Goal: Transaction & Acquisition: Purchase product/service

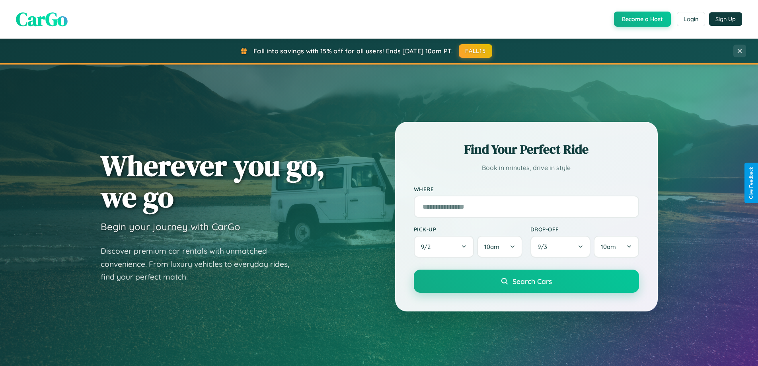
scroll to position [23, 0]
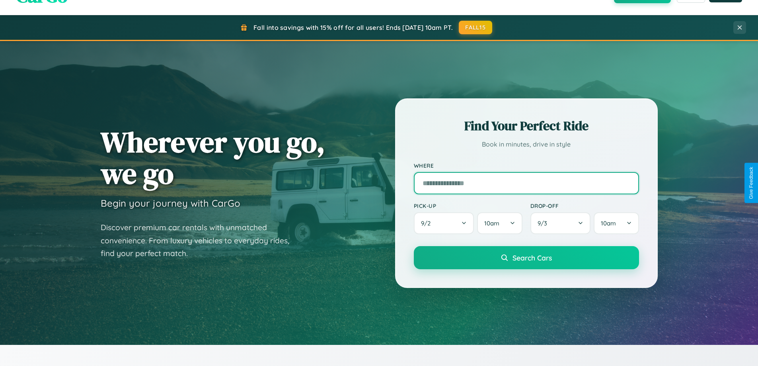
click at [526, 183] on input "text" at bounding box center [526, 183] width 225 height 22
type input "**********"
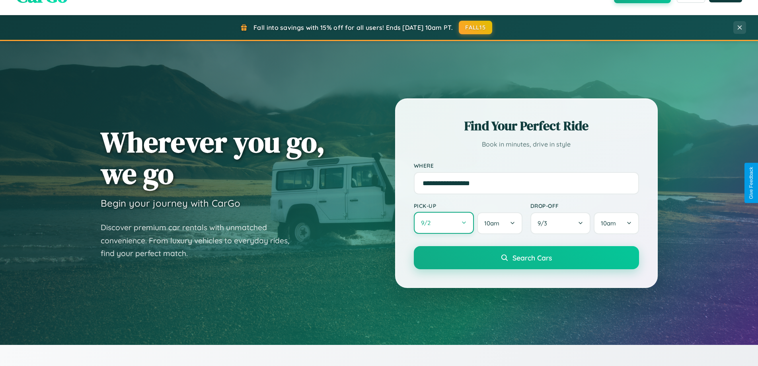
click at [444, 223] on button "9 / 2" at bounding box center [444, 223] width 60 height 22
select select "*"
select select "****"
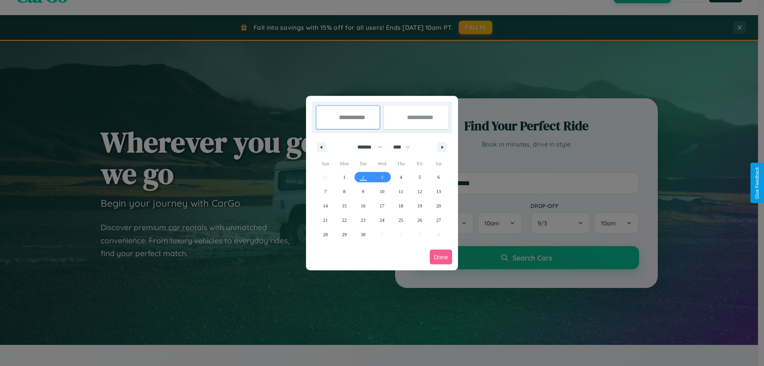
drag, startPoint x: 366, startPoint y: 147, endPoint x: 382, endPoint y: 160, distance: 20.4
click at [366, 147] on select "******* ******** ***** ***** *** **** **** ****** ********* ******* ******** **…" at bounding box center [368, 146] width 34 height 13
select select "*"
click at [344, 205] on span "13" at bounding box center [344, 206] width 5 height 14
type input "**********"
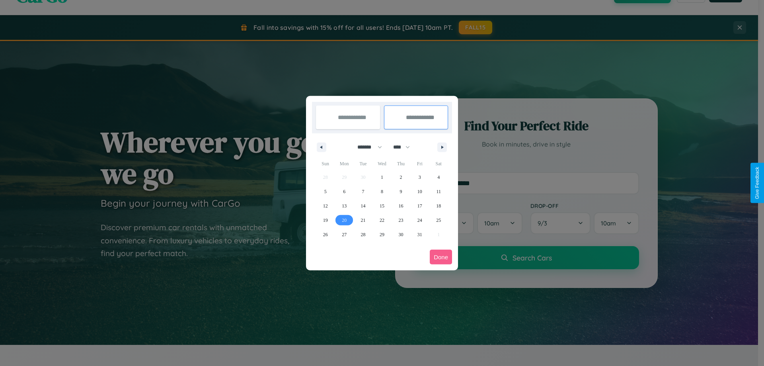
click at [344, 220] on span "20" at bounding box center [344, 220] width 5 height 14
type input "**********"
click at [441, 257] on button "Done" at bounding box center [441, 256] width 22 height 15
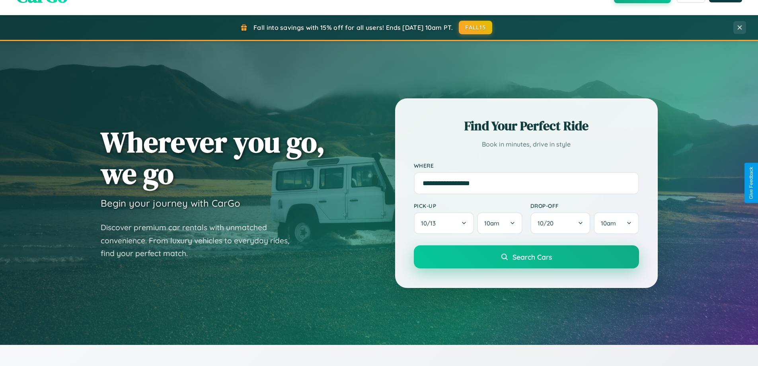
click at [526, 257] on span "Search Cars" at bounding box center [531, 256] width 39 height 9
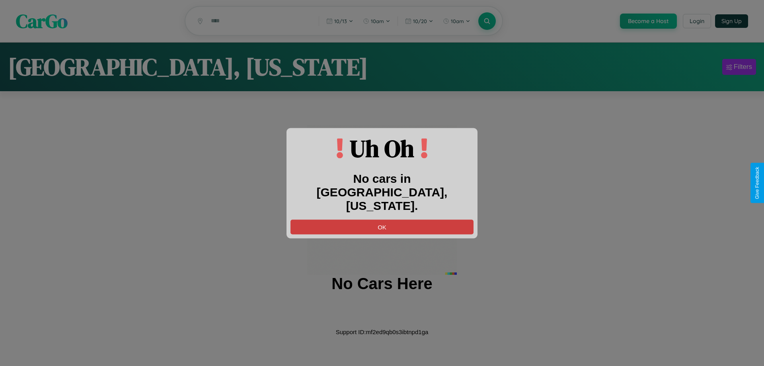
click at [382, 219] on button "OK" at bounding box center [381, 226] width 183 height 15
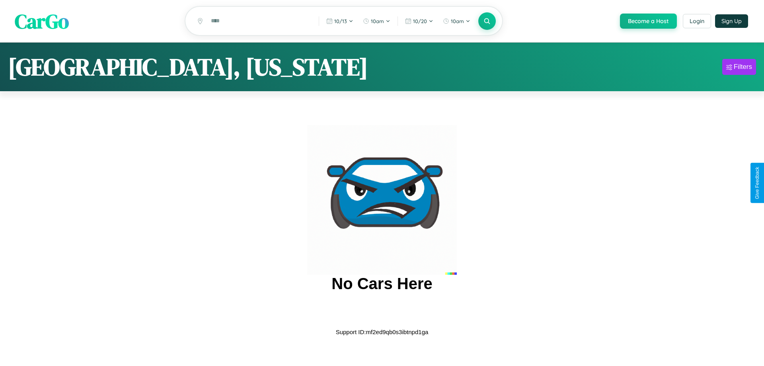
click at [42, 21] on span "CarGo" at bounding box center [42, 20] width 54 height 27
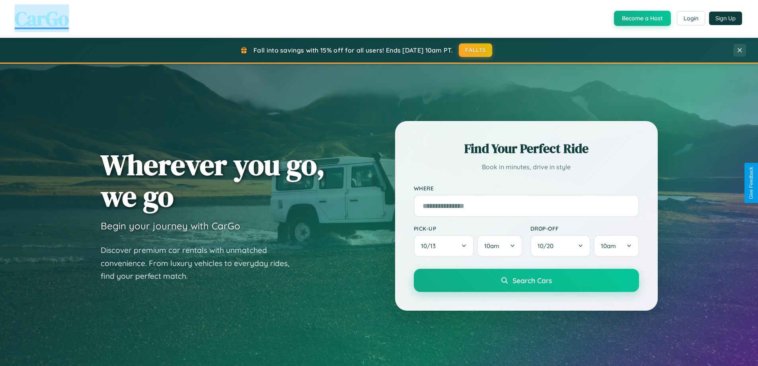
scroll to position [547, 0]
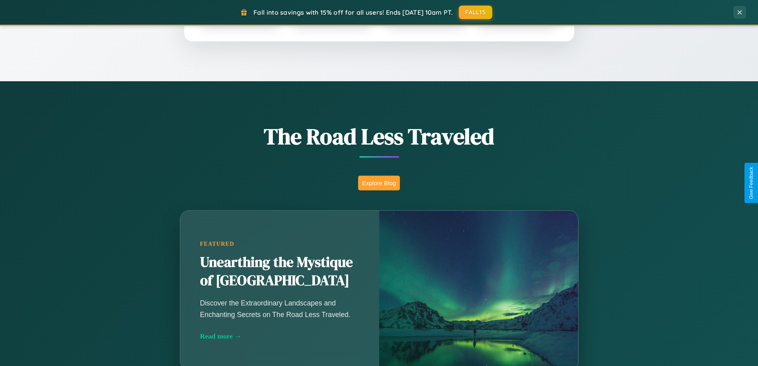
click at [379, 183] on button "Explore Blog" at bounding box center [379, 182] width 42 height 15
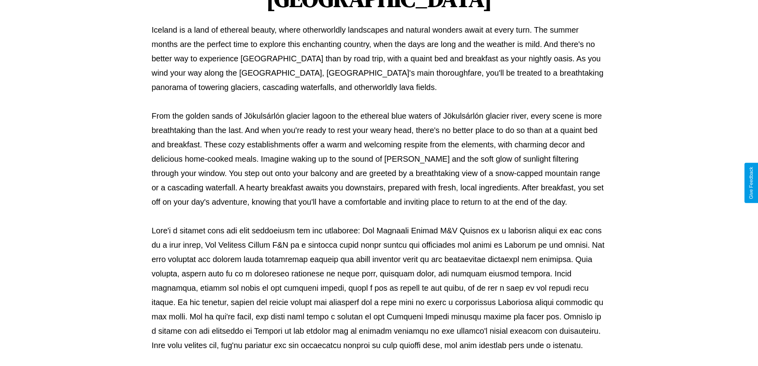
scroll to position [257, 0]
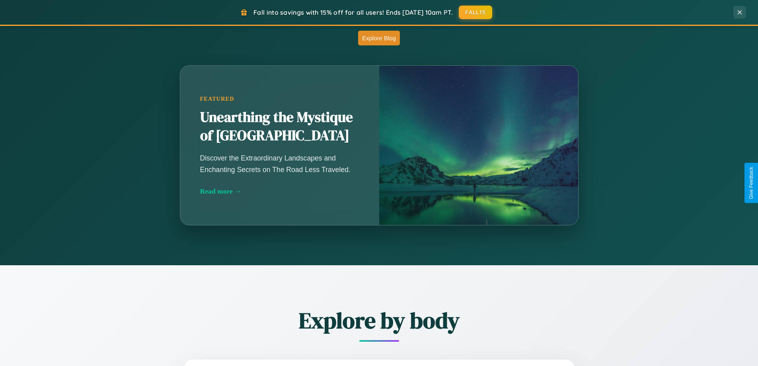
scroll to position [547, 0]
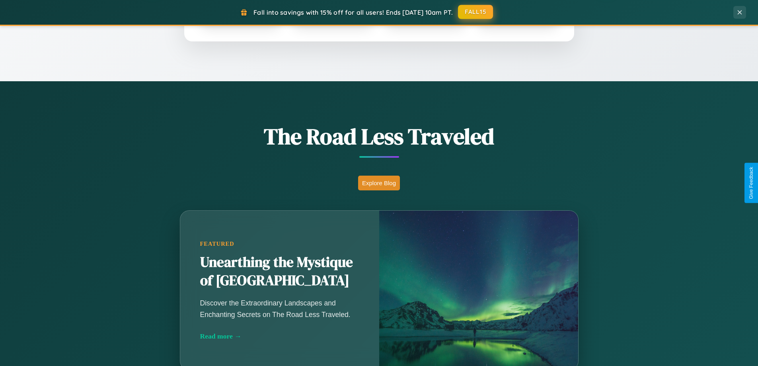
click at [476, 12] on button "FALL15" at bounding box center [475, 12] width 35 height 14
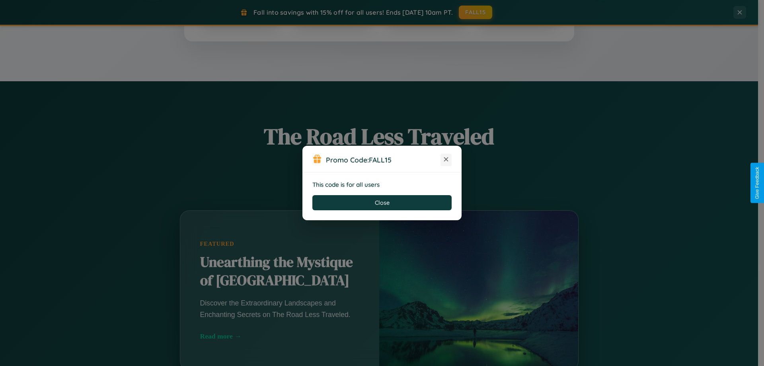
click at [446, 160] on icon at bounding box center [446, 159] width 8 height 8
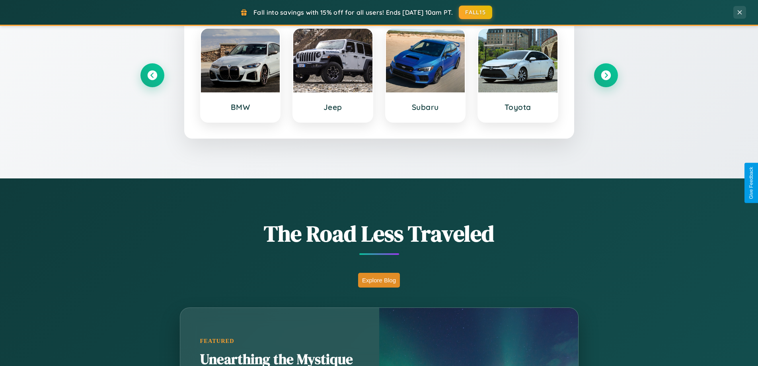
scroll to position [343, 0]
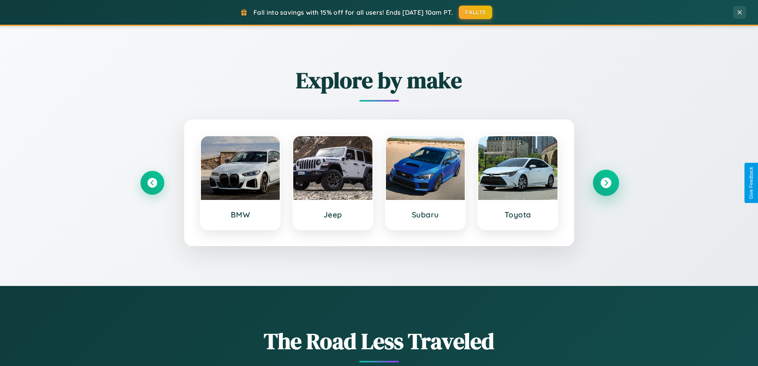
click at [606, 183] on icon at bounding box center [605, 182] width 11 height 11
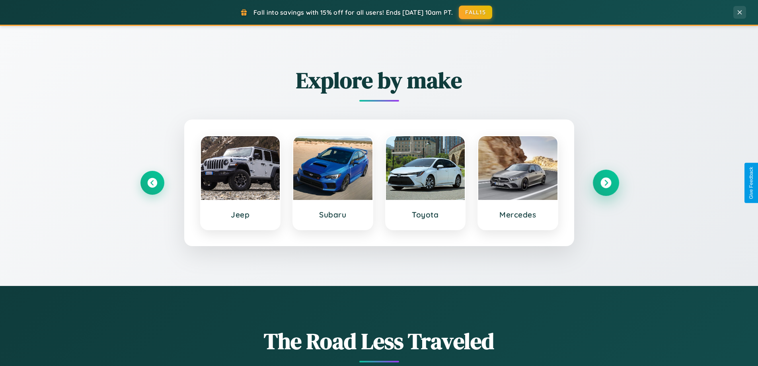
click at [606, 183] on icon at bounding box center [605, 182] width 11 height 11
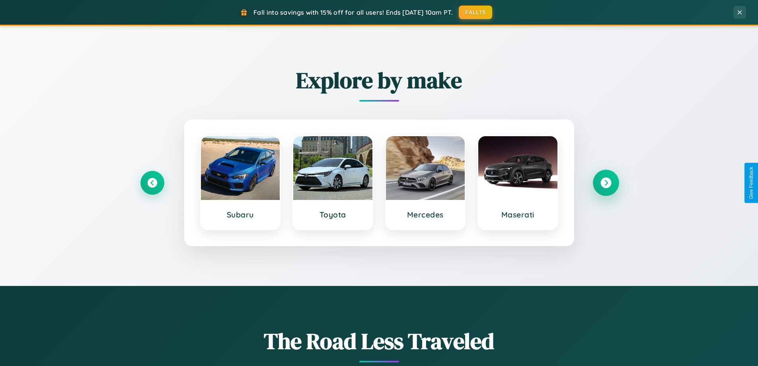
click at [606, 183] on icon at bounding box center [605, 182] width 11 height 11
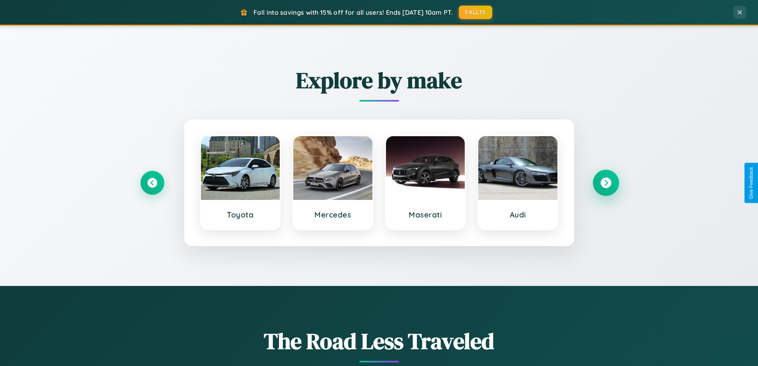
scroll to position [23, 0]
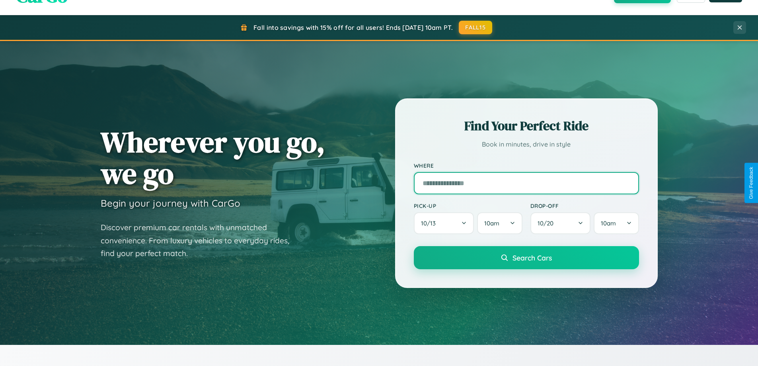
click at [526, 183] on input "text" at bounding box center [526, 183] width 225 height 22
type input "******"
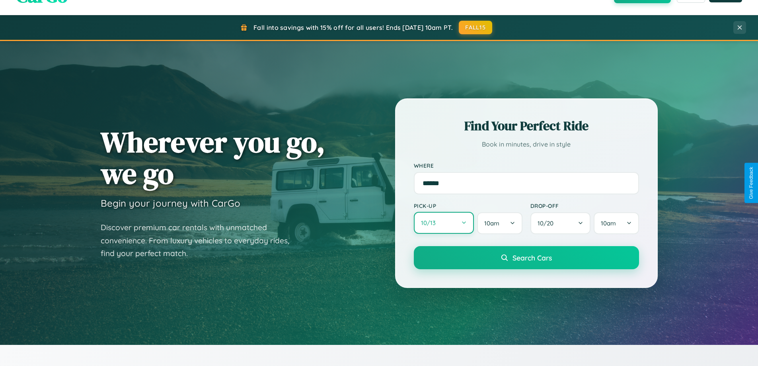
click at [444, 223] on button "10 / 13" at bounding box center [444, 223] width 60 height 22
select select "*"
select select "****"
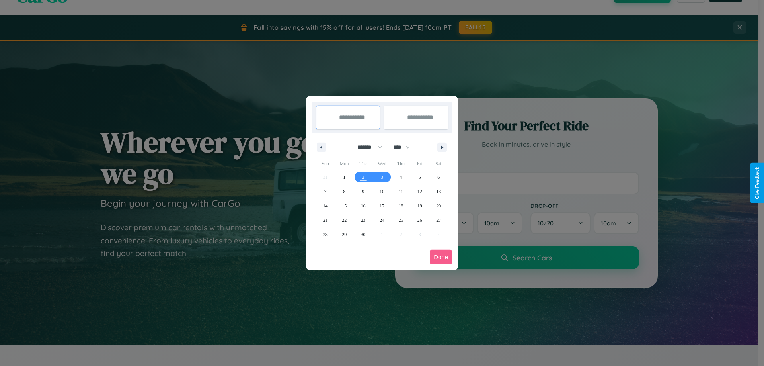
drag, startPoint x: 366, startPoint y: 147, endPoint x: 382, endPoint y: 160, distance: 20.4
click at [366, 147] on select "******* ******** ***** ***** *** **** **** ****** ********* ******* ******** **…" at bounding box center [368, 146] width 34 height 13
select select "**"
click at [325, 205] on span "14" at bounding box center [325, 206] width 5 height 14
type input "**********"
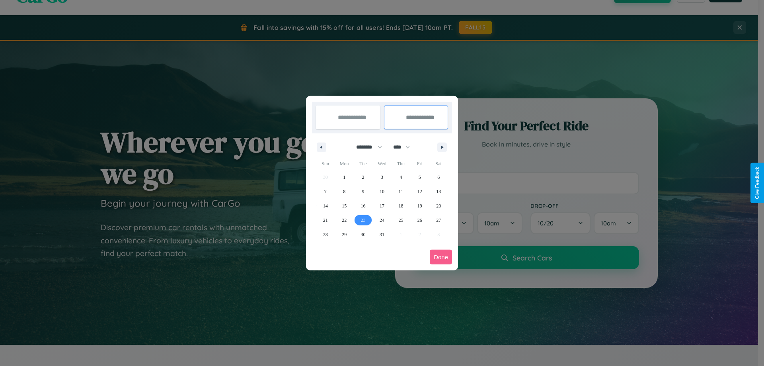
click at [363, 220] on span "23" at bounding box center [363, 220] width 5 height 14
type input "**********"
click at [441, 257] on button "Done" at bounding box center [441, 256] width 22 height 15
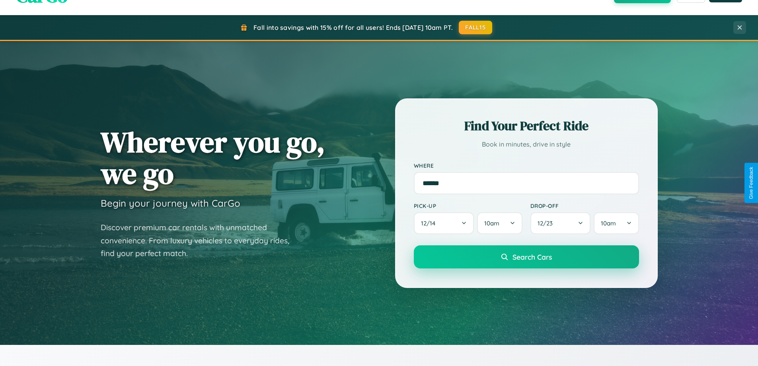
click at [526, 257] on span "Search Cars" at bounding box center [531, 256] width 39 height 9
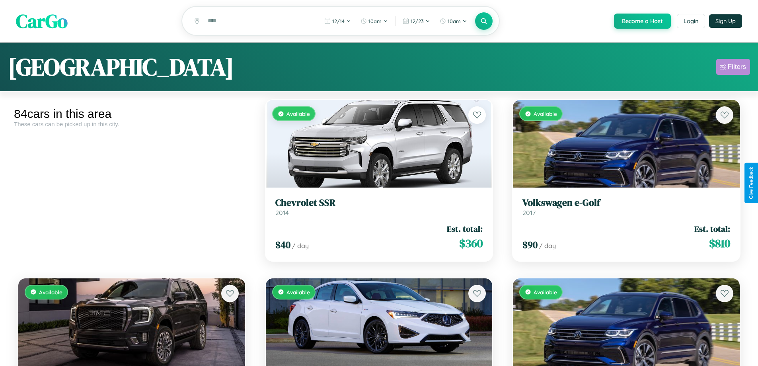
click at [733, 68] on div "Filters" at bounding box center [737, 67] width 18 height 8
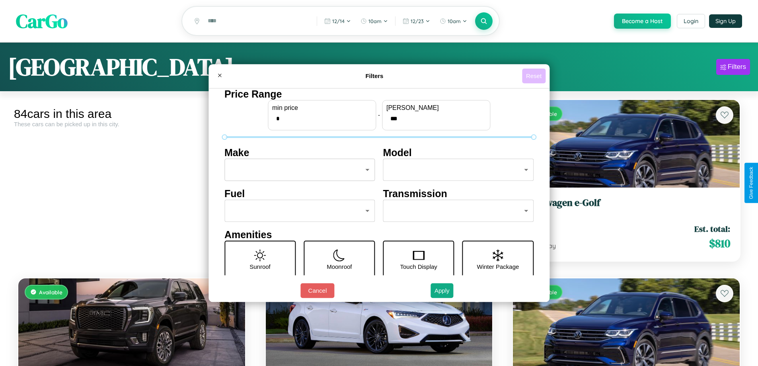
click at [535, 76] on button "Reset" at bounding box center [533, 75] width 23 height 15
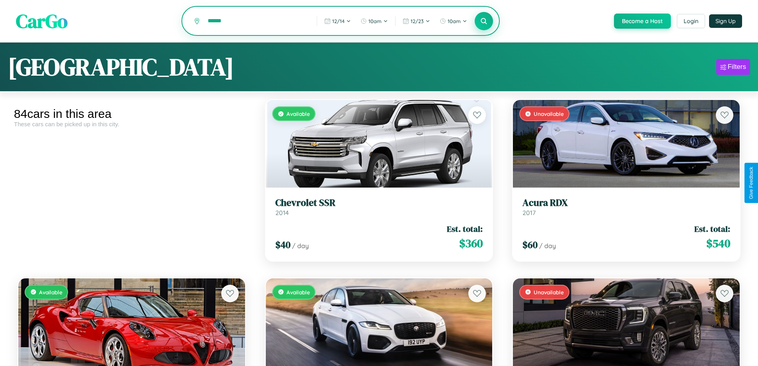
type input "******"
click at [483, 21] on icon at bounding box center [484, 21] width 8 height 8
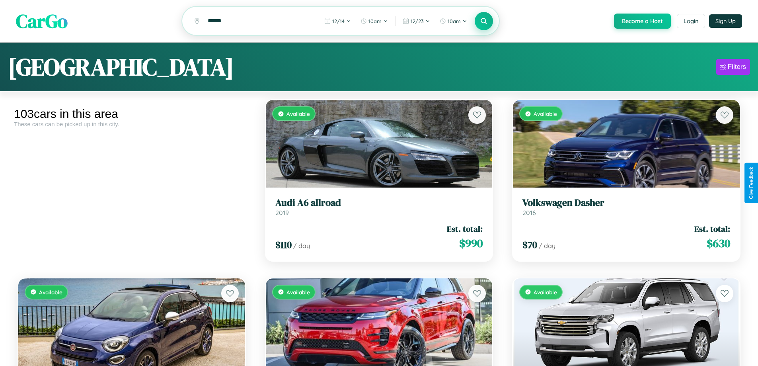
scroll to position [112, 0]
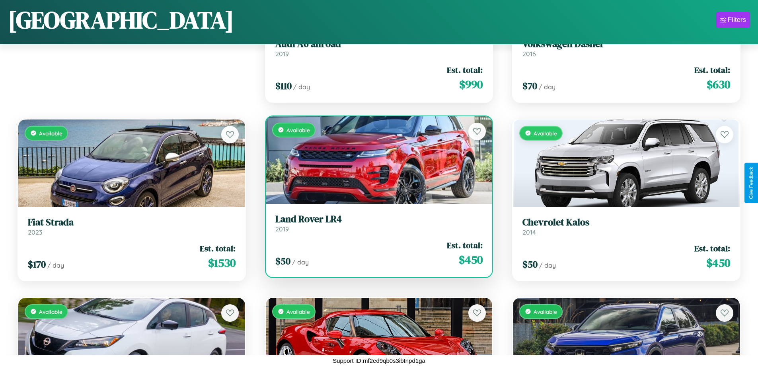
click at [376, 223] on h3 "Land Rover LR4" at bounding box center [379, 219] width 208 height 12
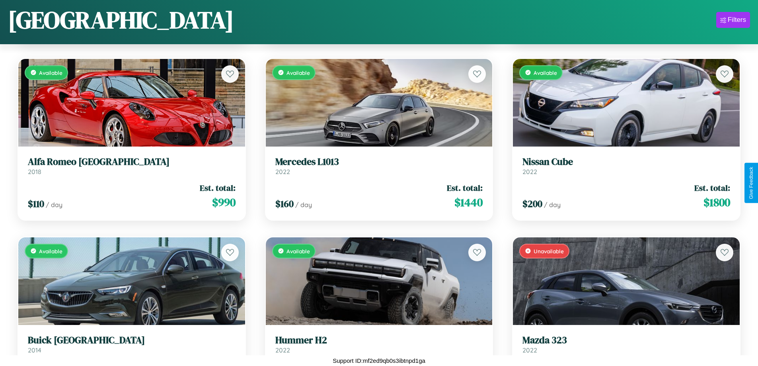
scroll to position [2606, 0]
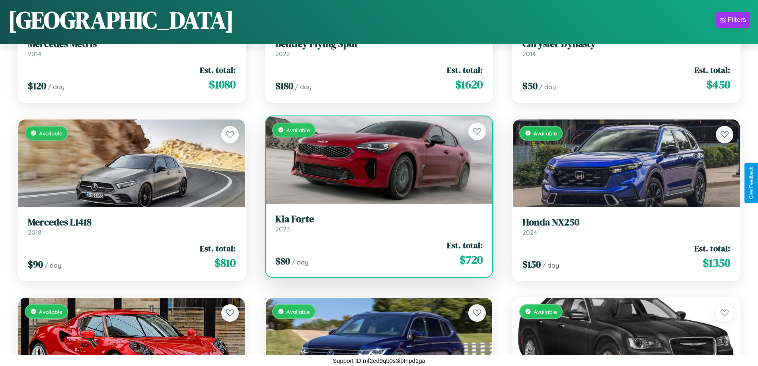
click at [376, 253] on div "$ 80 / day Est. total: $ 720" at bounding box center [379, 253] width 208 height 28
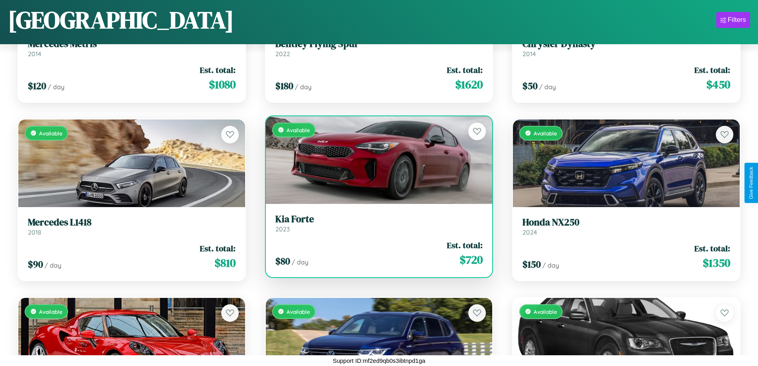
click at [376, 253] on div "$ 80 / day Est. total: $ 720" at bounding box center [379, 253] width 208 height 28
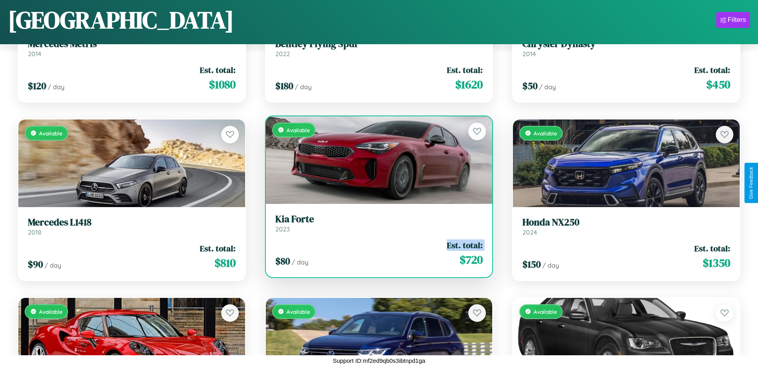
click at [376, 253] on div "$ 80 / day Est. total: $ 720" at bounding box center [379, 253] width 208 height 28
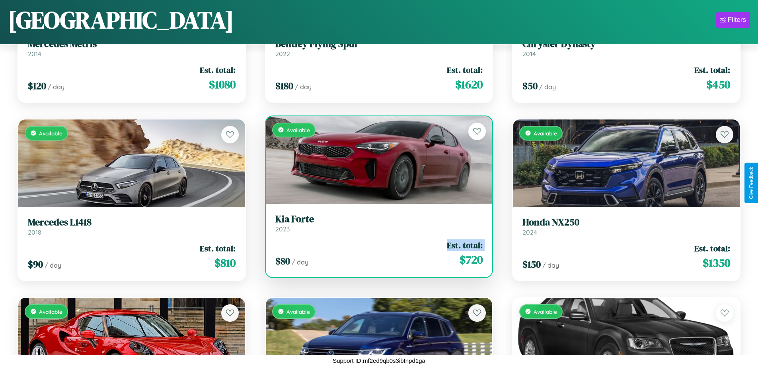
click at [376, 253] on div "$ 80 / day Est. total: $ 720" at bounding box center [379, 253] width 208 height 28
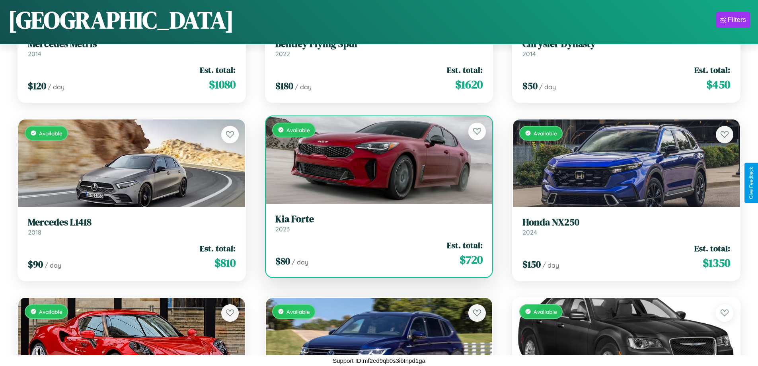
click at [376, 253] on div "$ 80 / day Est. total: $ 720" at bounding box center [379, 253] width 208 height 28
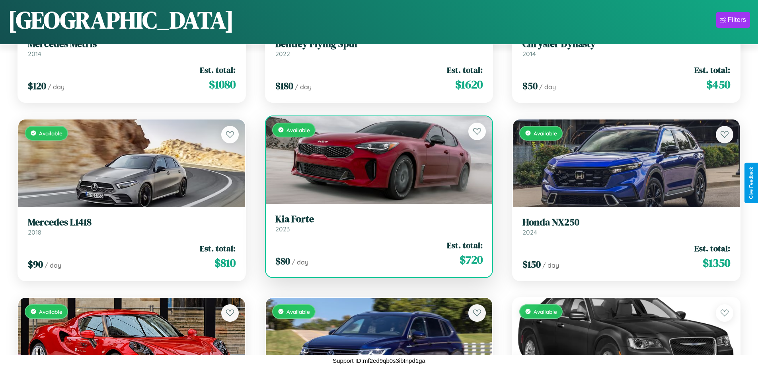
click at [376, 223] on h3 "Kia Forte" at bounding box center [379, 219] width 208 height 12
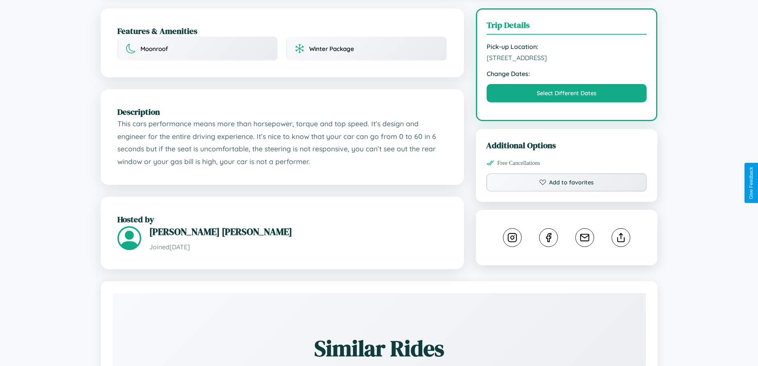
scroll to position [206, 0]
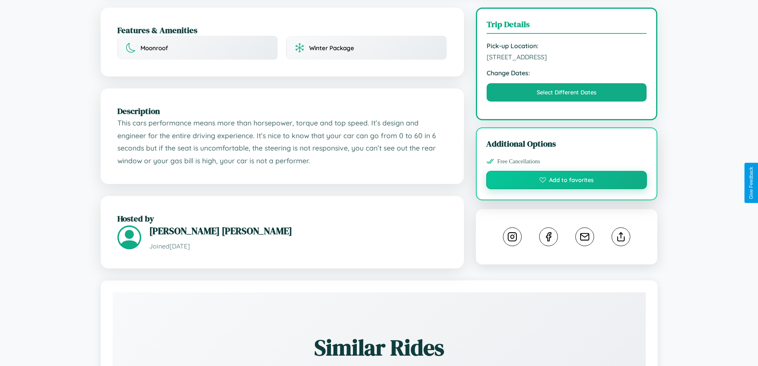
click at [567, 181] on button "Add to favorites" at bounding box center [566, 180] width 161 height 18
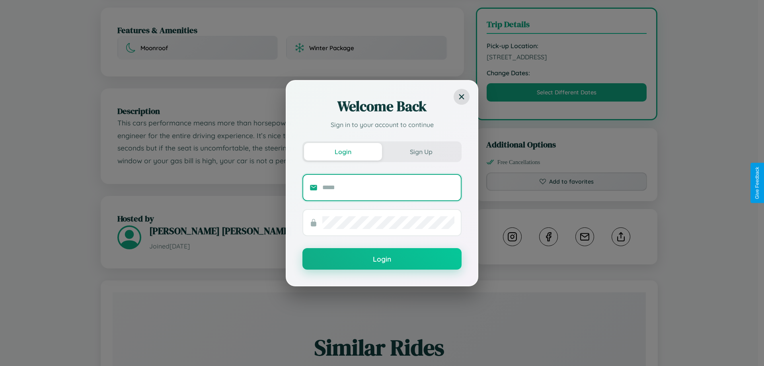
click at [388, 187] on input "text" at bounding box center [388, 187] width 132 height 13
type input "**********"
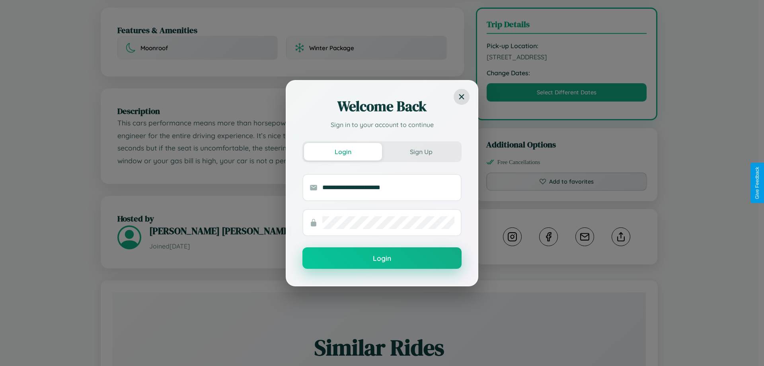
click at [382, 258] on button "Login" at bounding box center [381, 257] width 159 height 21
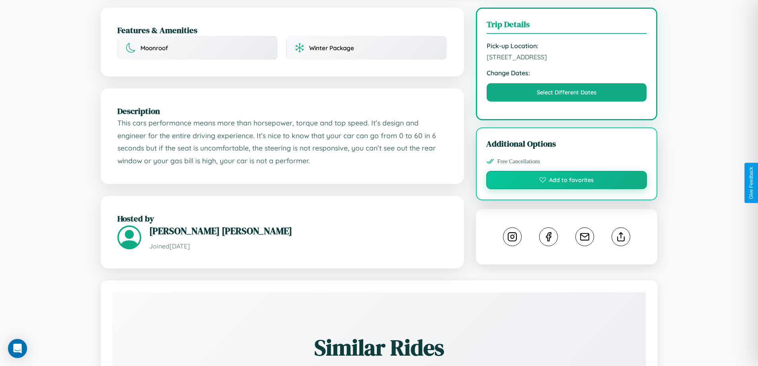
click at [567, 183] on button "Add to favorites" at bounding box center [566, 180] width 161 height 18
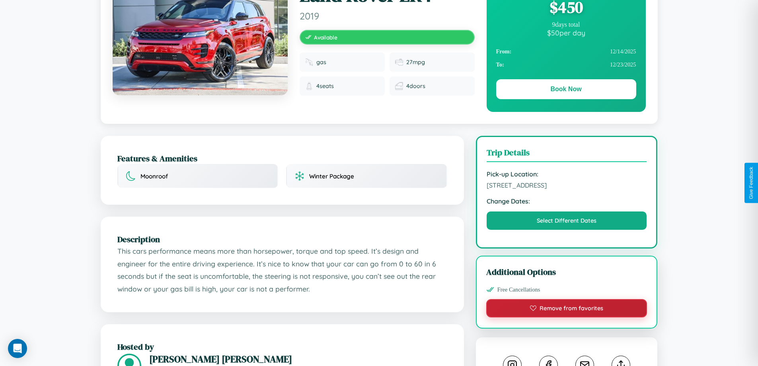
scroll to position [0, 0]
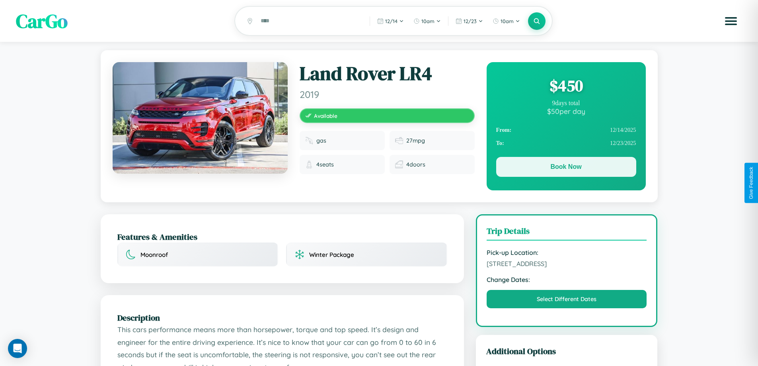
click at [566, 169] on button "Book Now" at bounding box center [566, 167] width 140 height 20
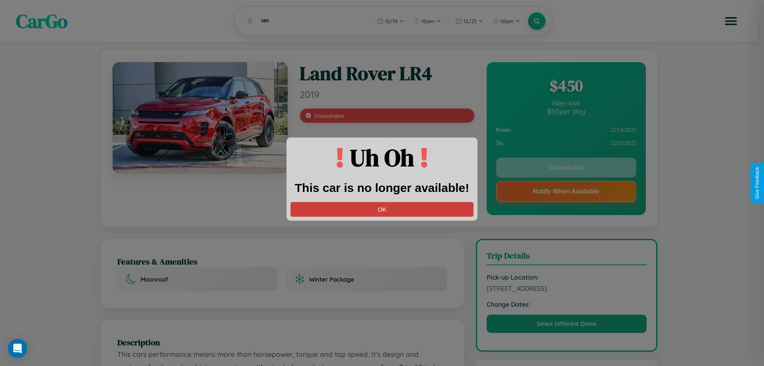
click at [382, 209] on button "OK" at bounding box center [381, 209] width 183 height 15
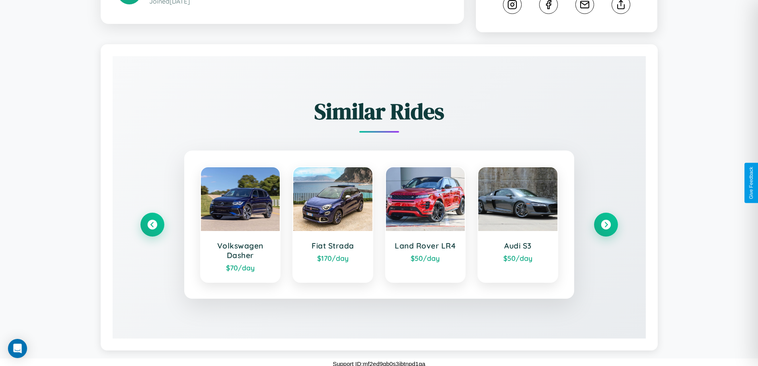
scroll to position [443, 0]
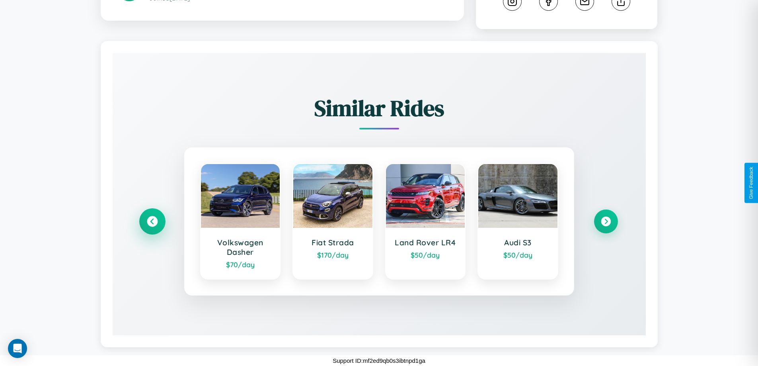
click at [152, 221] on icon at bounding box center [152, 221] width 11 height 11
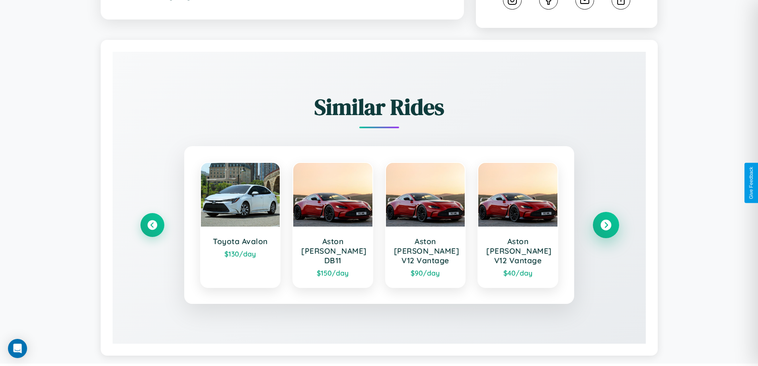
click at [606, 221] on icon at bounding box center [605, 225] width 11 height 11
